Goal: Transaction & Acquisition: Purchase product/service

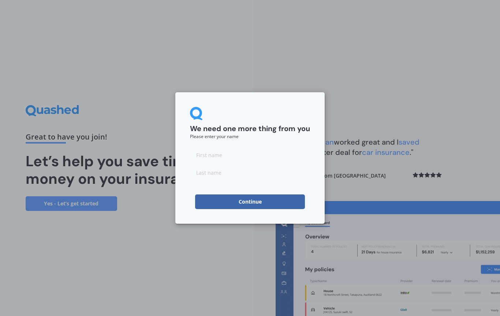
click at [234, 159] on input at bounding box center [250, 154] width 120 height 15
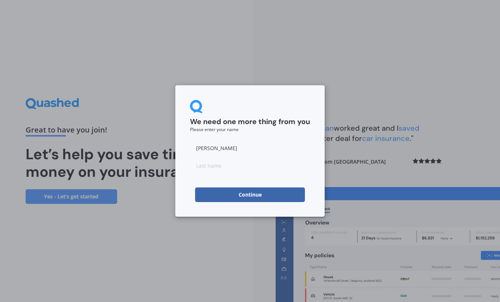
type input "[PERSON_NAME]"
click at [223, 167] on input at bounding box center [250, 165] width 120 height 15
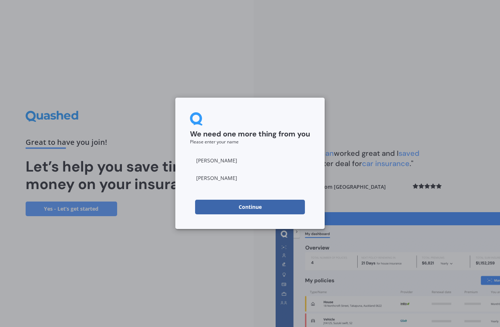
type input "[PERSON_NAME]"
click at [263, 197] on form "We need one more thing from you Please enter your name [PERSON_NAME] Continue" at bounding box center [250, 163] width 120 height 102
click at [256, 210] on button "Continue" at bounding box center [250, 207] width 110 height 15
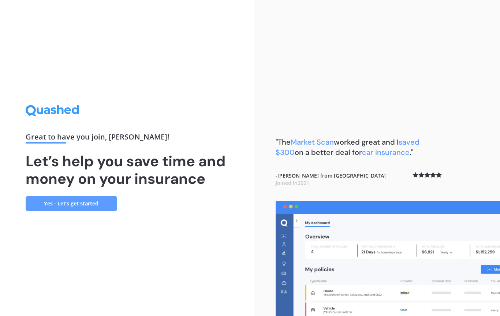
click at [78, 203] on link "Yes - Let’s get started" at bounding box center [71, 203] width 91 height 15
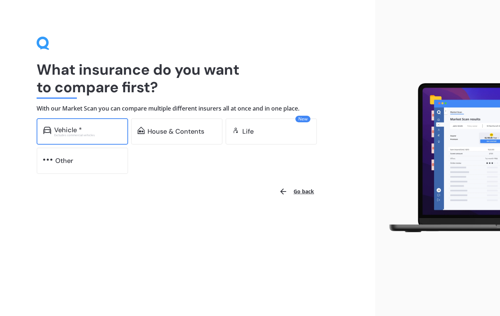
click at [82, 126] on div "Vehicle *" at bounding box center [87, 129] width 67 height 7
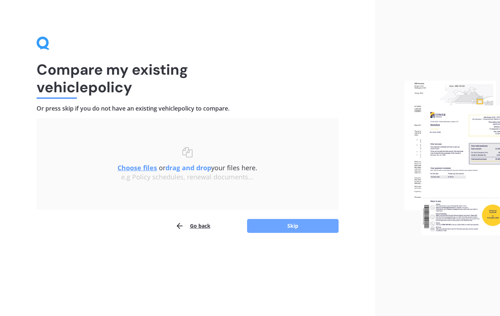
click at [295, 226] on button "Skip" at bounding box center [292, 226] width 91 height 14
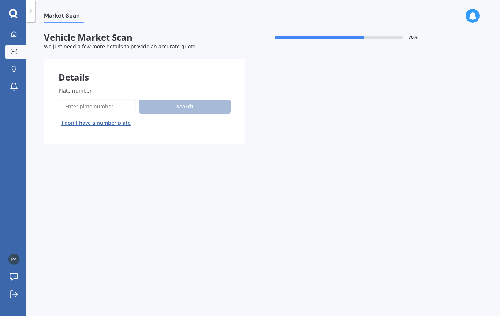
click at [93, 99] on input "Plate number" at bounding box center [98, 106] width 78 height 15
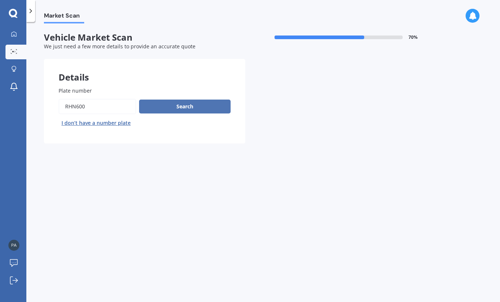
type input "Rhn600"
click at [189, 108] on button "Search" at bounding box center [184, 106] width 91 height 14
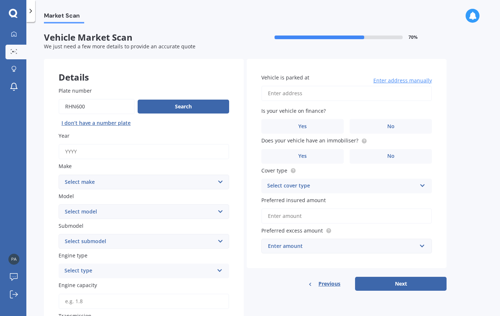
click at [108, 145] on input "Year" at bounding box center [144, 151] width 170 height 15
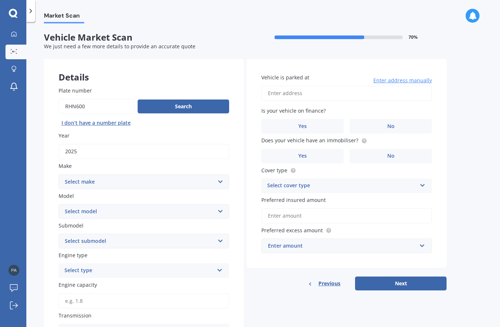
type input "2025"
click at [216, 182] on select "Select make AC ALFA ROMEO ASTON [PERSON_NAME] AUDI AUSTIN BEDFORD Bentley BMW B…" at bounding box center [144, 181] width 170 height 15
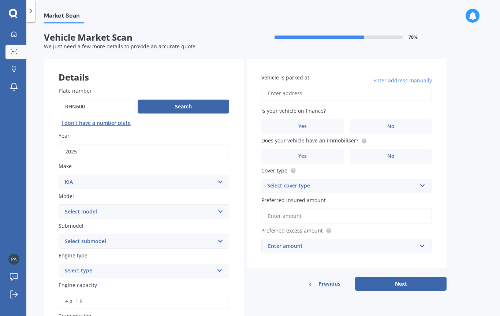
click at [137, 180] on select "Select make AC ALFA ROMEO ASTON [PERSON_NAME] AUDI AUSTIN BEDFORD Bentley BMW B…" at bounding box center [144, 181] width 170 height 15
select select "ISUZU"
click at [218, 208] on select "Select model Aska Bighorn Commercials Como D-Max ELF Elf 1.5/2.0 Tonnes Elf UT …" at bounding box center [144, 211] width 170 height 15
select select "D-MAX"
click at [217, 236] on select "Select submodel (All Other) LS LS-M DOUBLE CAB 4WD LX 4WD" at bounding box center [144, 241] width 170 height 15
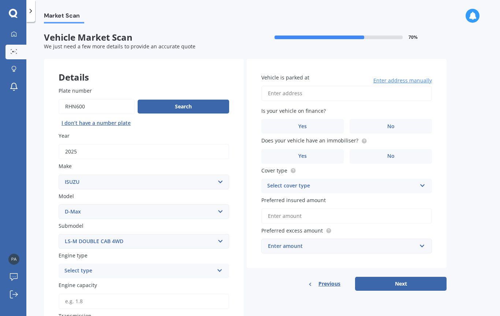
click at [226, 180] on select "Select make AC ALFA ROMEO ASTON [PERSON_NAME] AUDI AUSTIN BEDFORD Bentley BMW B…" at bounding box center [144, 181] width 170 height 15
click at [222, 237] on select "Select submodel (All Other) LS LS-M DOUBLE CAB 4WD LX 4WD" at bounding box center [144, 241] width 170 height 15
click at [226, 211] on select "Select model Aska Bighorn Commercials Como D-Max ELF Elf 1.5/2.0 Tonnes Elf UT …" at bounding box center [144, 211] width 170 height 15
click at [222, 238] on select "Select submodel (All Other) LS LS-M DOUBLE CAB 4WD LX 4WD" at bounding box center [144, 241] width 170 height 15
select select "(ALL OTHER)"
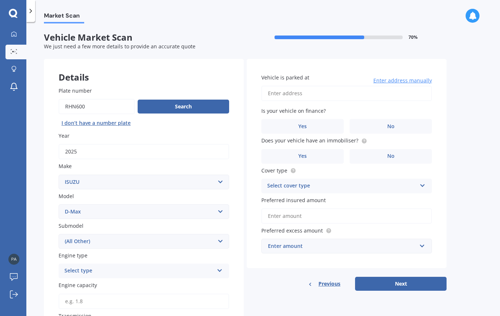
click at [218, 268] on icon at bounding box center [219, 268] width 6 height 5
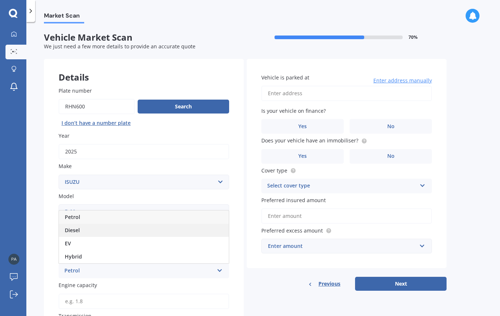
click at [78, 229] on span "Diesel" at bounding box center [72, 229] width 15 height 7
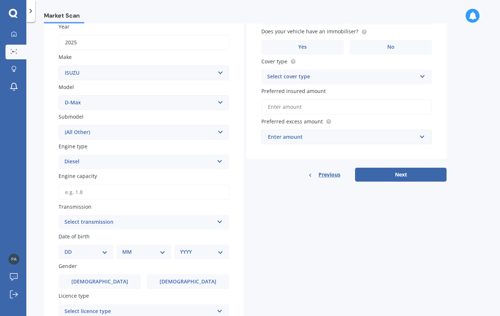
scroll to position [112, 0]
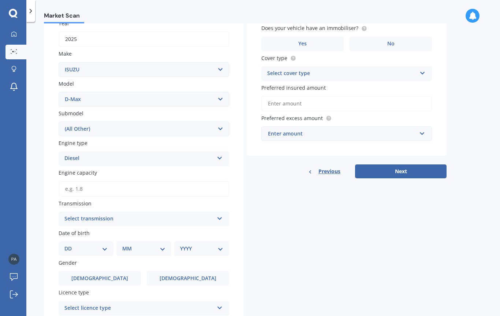
click at [98, 186] on input "Engine capacity" at bounding box center [144, 188] width 170 height 15
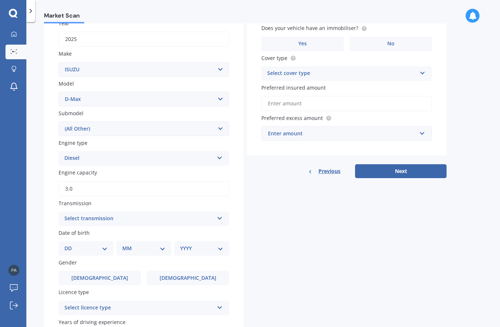
type input "3.0"
click at [222, 214] on icon at bounding box center [219, 216] width 6 height 5
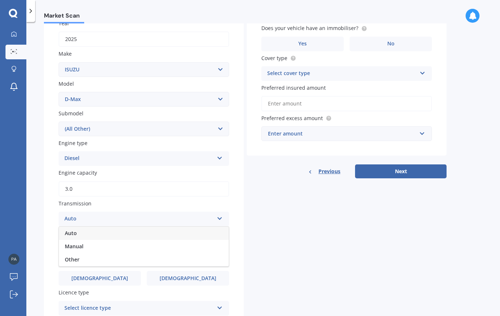
click at [75, 229] on span "Auto" at bounding box center [71, 232] width 12 height 7
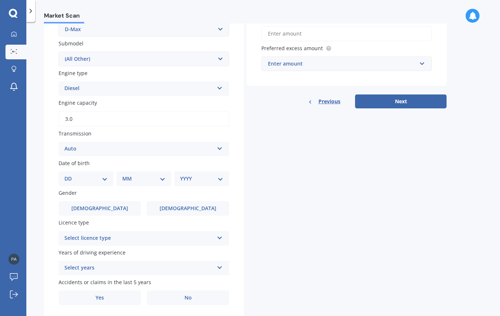
scroll to position [195, 0]
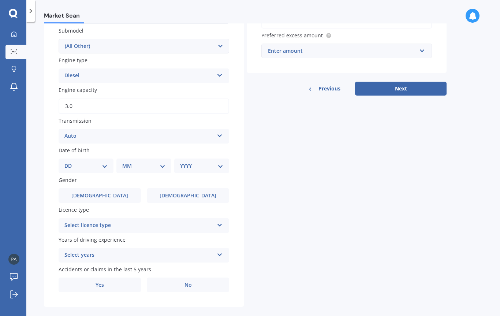
click at [97, 162] on select "DD 01 02 03 04 05 06 07 08 09 10 11 12 13 14 15 16 17 18 19 20 21 22 23 24 25 2…" at bounding box center [85, 166] width 43 height 8
select select "02"
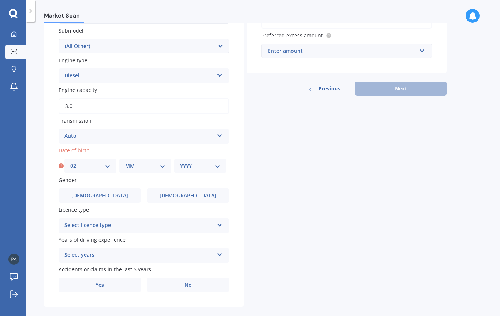
click at [160, 162] on select "MM 01 02 03 04 05 06 07 08 09 10 11 12" at bounding box center [145, 166] width 40 height 8
select select "10"
click at [223, 158] on div "YYYY 2025 2024 2023 2022 2021 2020 2019 2018 2017 2016 2015 2014 2013 2012 2011…" at bounding box center [200, 165] width 52 height 15
click at [216, 162] on select "YYYY 2025 2024 2023 2022 2021 2020 2019 2018 2017 2016 2015 2014 2013 2012 2011…" at bounding box center [200, 166] width 40 height 8
select select "1961"
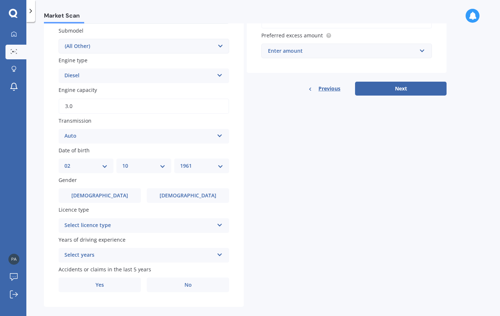
click at [222, 221] on icon at bounding box center [219, 223] width 6 height 5
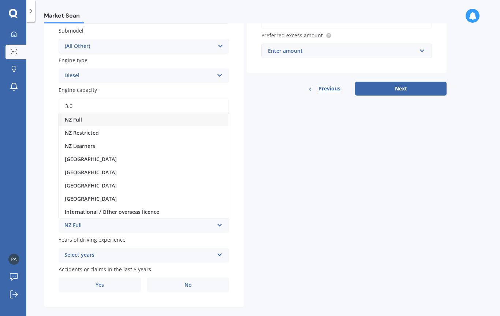
click at [81, 116] on span "NZ Full" at bounding box center [73, 119] width 17 height 7
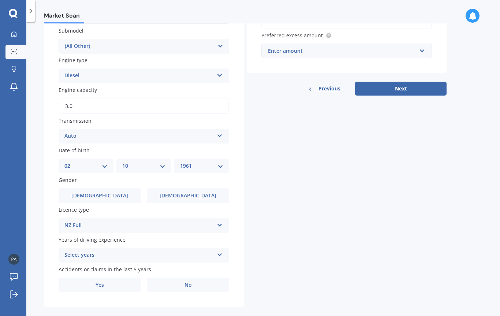
click at [221, 250] on icon at bounding box center [219, 252] width 6 height 5
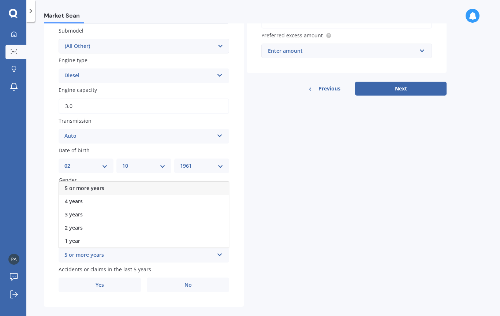
click at [107, 181] on div "5 or more years" at bounding box center [144, 187] width 170 height 13
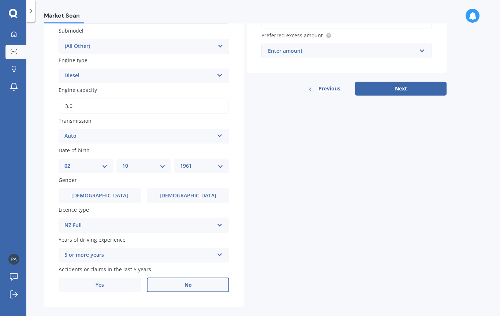
click at [194, 277] on label "No" at bounding box center [188, 284] width 82 height 15
click at [0, 0] on input "No" at bounding box center [0, 0] width 0 height 0
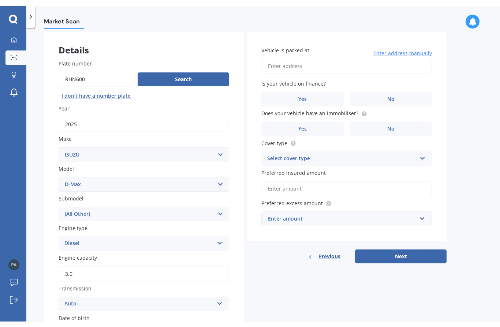
scroll to position [30, 0]
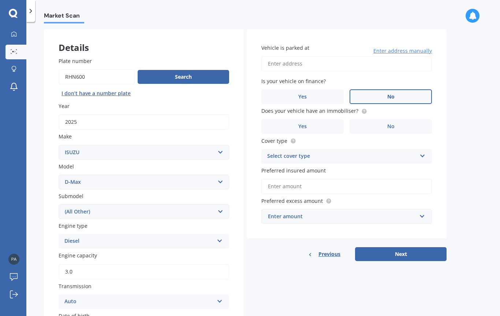
click at [395, 92] on label "No" at bounding box center [390, 96] width 82 height 15
click at [0, 0] on input "No" at bounding box center [0, 0] width 0 height 0
click at [390, 123] on span "No" at bounding box center [390, 126] width 7 height 6
click at [0, 0] on input "No" at bounding box center [0, 0] width 0 height 0
click at [422, 152] on icon at bounding box center [422, 154] width 6 height 5
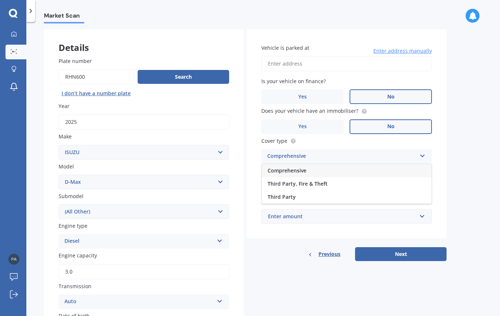
click at [298, 167] on span "Comprehensive" at bounding box center [286, 170] width 39 height 7
click at [299, 182] on input "Preferred insured amount" at bounding box center [346, 185] width 170 height 15
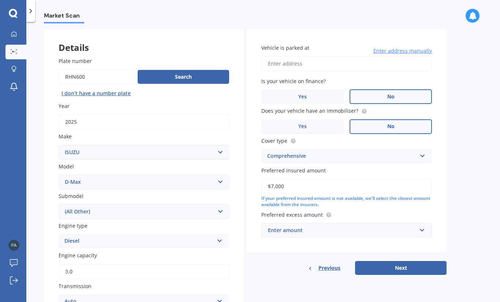
type input "$70,000"
click at [424, 226] on input "text" at bounding box center [344, 230] width 164 height 14
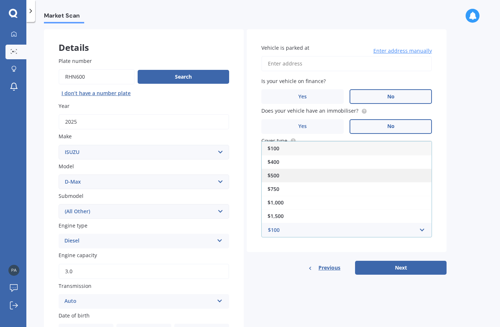
click at [277, 172] on span "$500" at bounding box center [273, 175] width 12 height 7
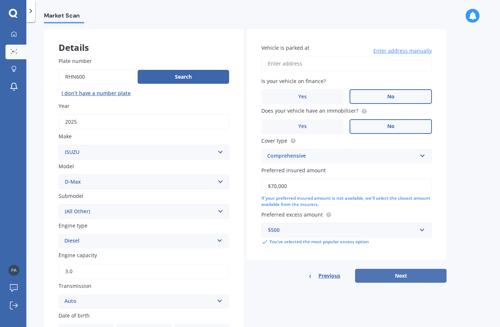
click at [411, 270] on button "Next" at bounding box center [400, 276] width 91 height 14
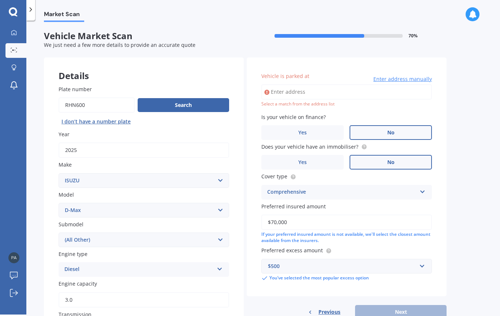
scroll to position [0, 0]
click at [288, 93] on input "Vehicle is parked at" at bounding box center [346, 91] width 170 height 15
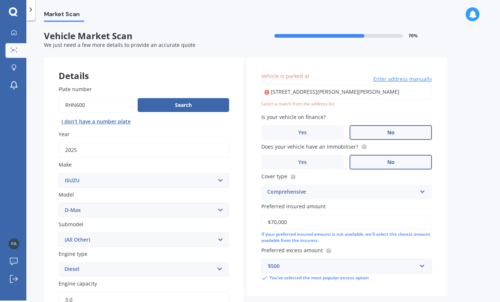
type input "[STREET_ADDRESS][PERSON_NAME][PERSON_NAME]"
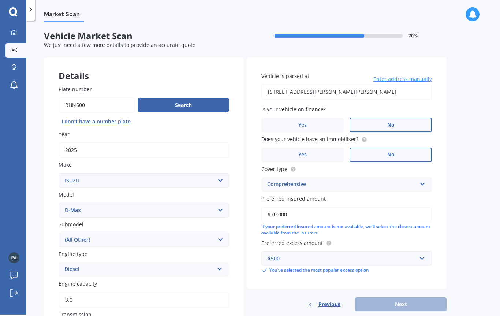
click at [394, 118] on label "No" at bounding box center [390, 124] width 82 height 15
click at [0, 0] on input "No" at bounding box center [0, 0] width 0 height 0
click at [404, 300] on div "Previous Next" at bounding box center [346, 304] width 200 height 14
click at [405, 80] on span "Enter address manually" at bounding box center [402, 78] width 59 height 7
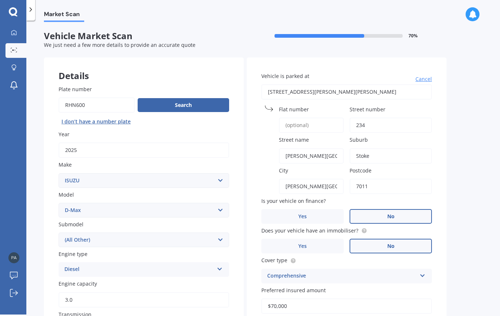
click at [313, 120] on input "Flat number" at bounding box center [311, 124] width 65 height 15
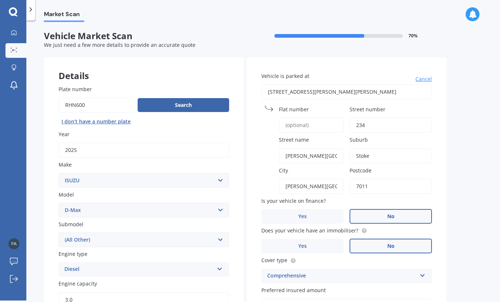
click at [468, 173] on div "Market Scan Vehicle Market Scan 70 % We just need a few more details to provide…" at bounding box center [262, 162] width 473 height 280
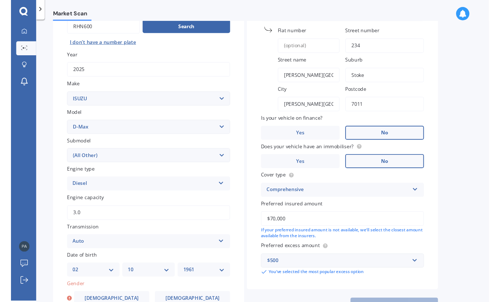
scroll to position [79, 0]
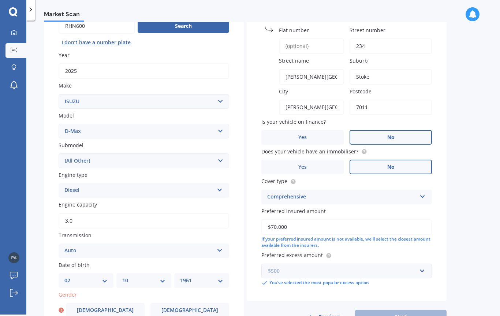
click at [421, 266] on input "text" at bounding box center [344, 271] width 164 height 14
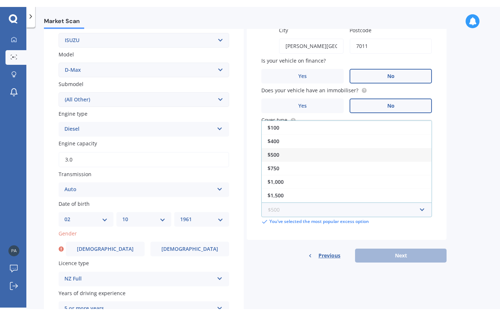
scroll to position [147, 0]
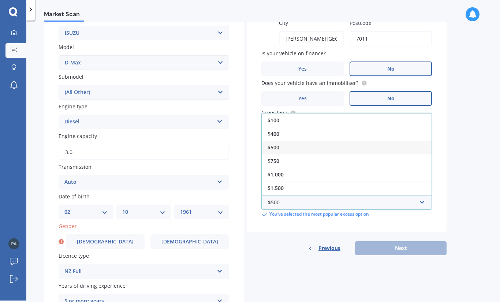
click at [291, 144] on div "$500" at bounding box center [346, 147] width 170 height 14
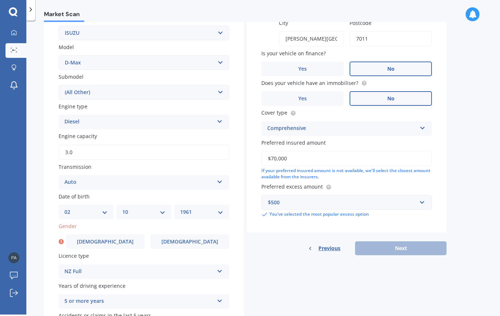
click at [404, 242] on div "Previous Next" at bounding box center [346, 248] width 200 height 14
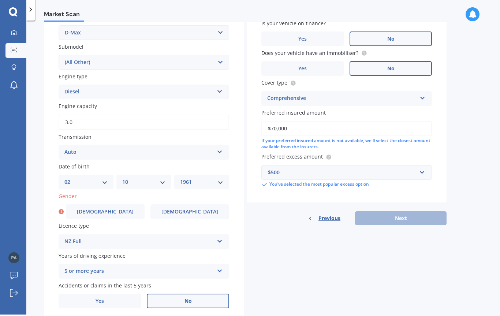
scroll to position [177, 0]
click at [109, 208] on span "[DEMOGRAPHIC_DATA]" at bounding box center [105, 211] width 58 height 6
click at [0, 0] on input "[DEMOGRAPHIC_DATA]" at bounding box center [0, 0] width 0 height 0
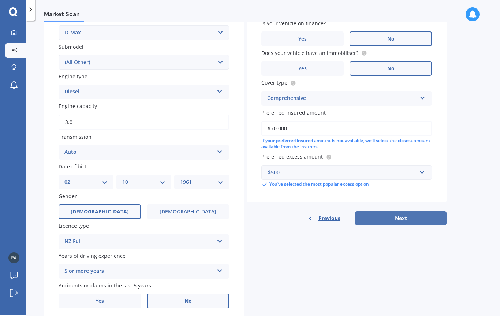
click at [404, 211] on button "Next" at bounding box center [400, 218] width 91 height 14
select select "02"
select select "10"
select select "1961"
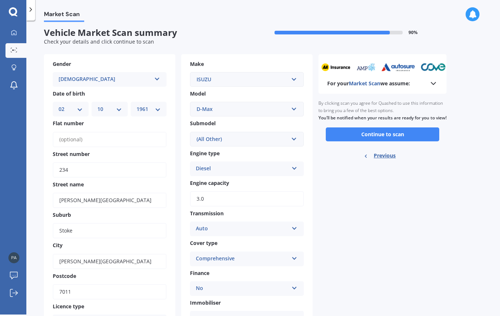
scroll to position [3, 0]
click at [384, 138] on button "Continue to scan" at bounding box center [381, 134] width 113 height 14
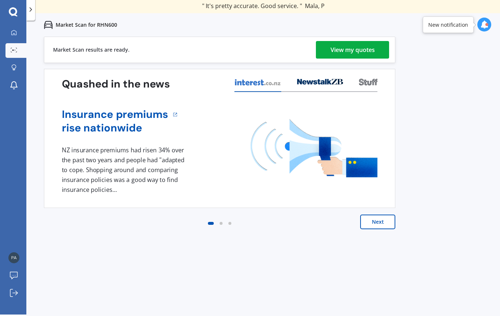
click at [353, 45] on div "View my quotes" at bounding box center [352, 50] width 44 height 18
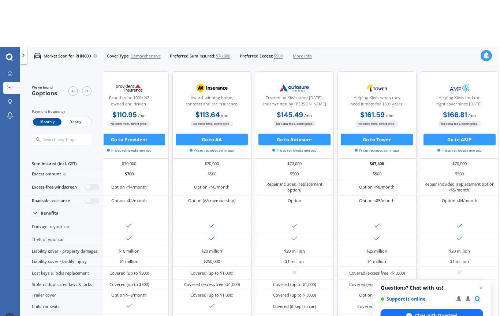
scroll to position [0, 1]
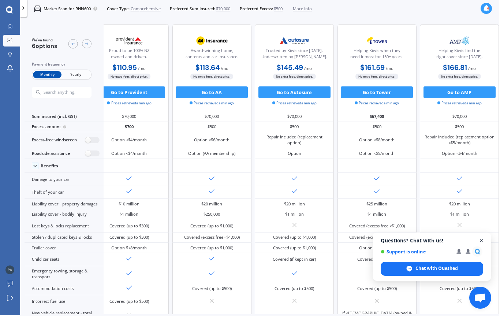
click at [481, 240] on span "Close chat" at bounding box center [480, 240] width 9 height 9
